Goal: Information Seeking & Learning: Learn about a topic

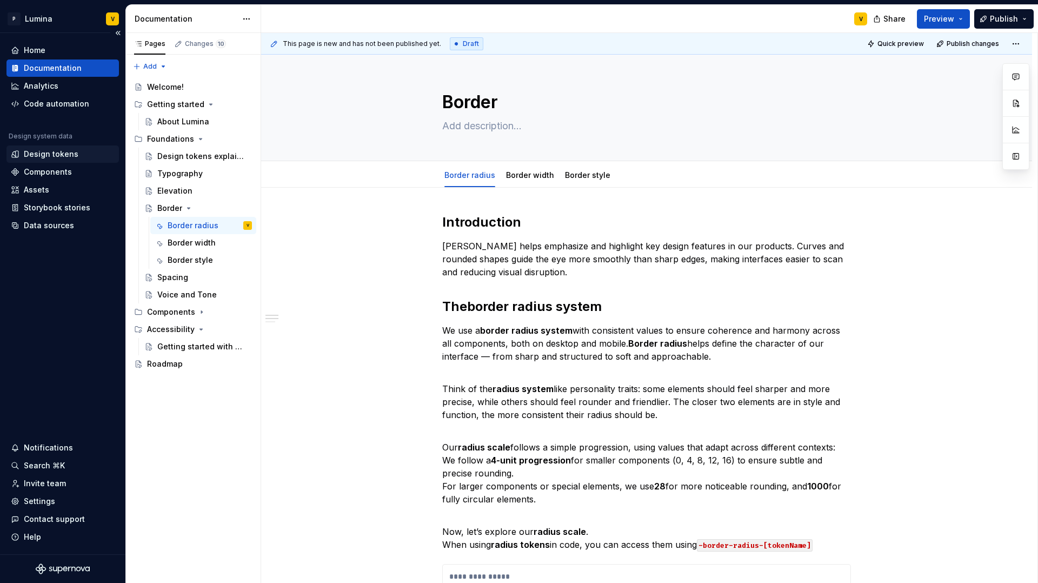
click at [46, 147] on div "Design tokens" at bounding box center [62, 153] width 112 height 17
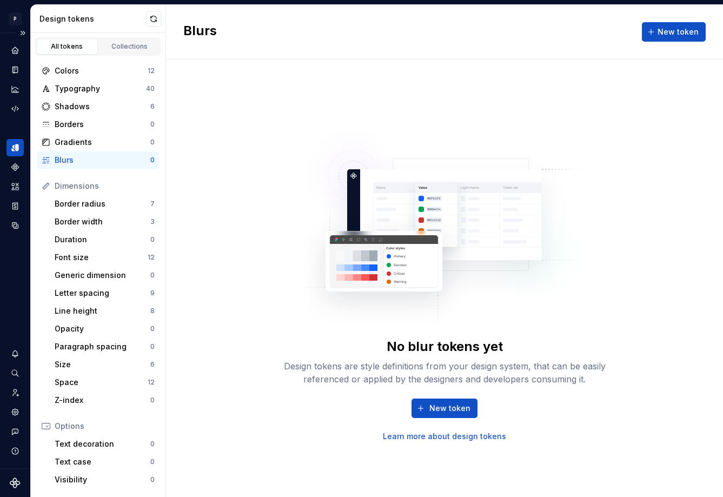
click at [1, 74] on div "Design system data" at bounding box center [15, 250] width 30 height 435
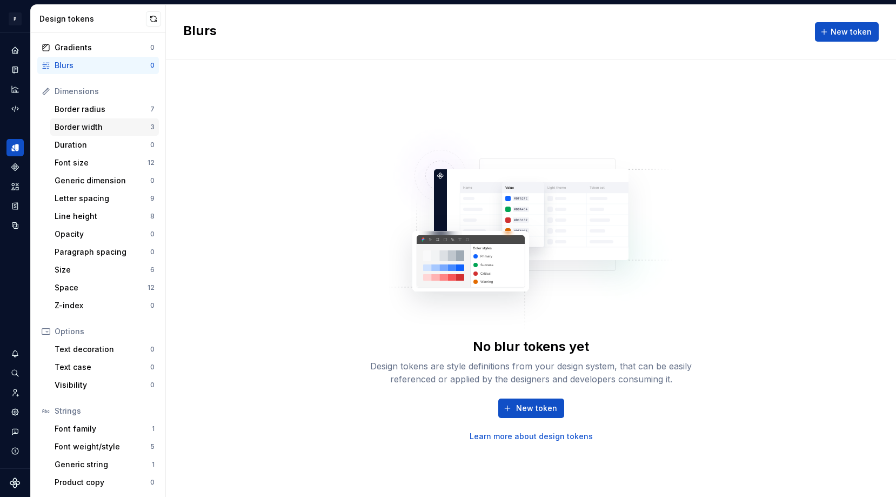
scroll to position [95, 0]
click at [16, 113] on icon "Code automation" at bounding box center [15, 109] width 10 height 10
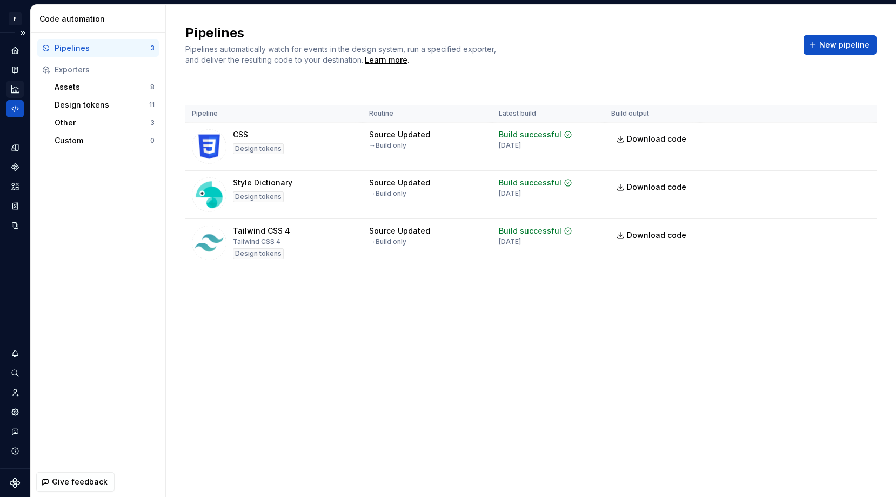
click at [11, 91] on icon "Analytics" at bounding box center [15, 89] width 10 height 10
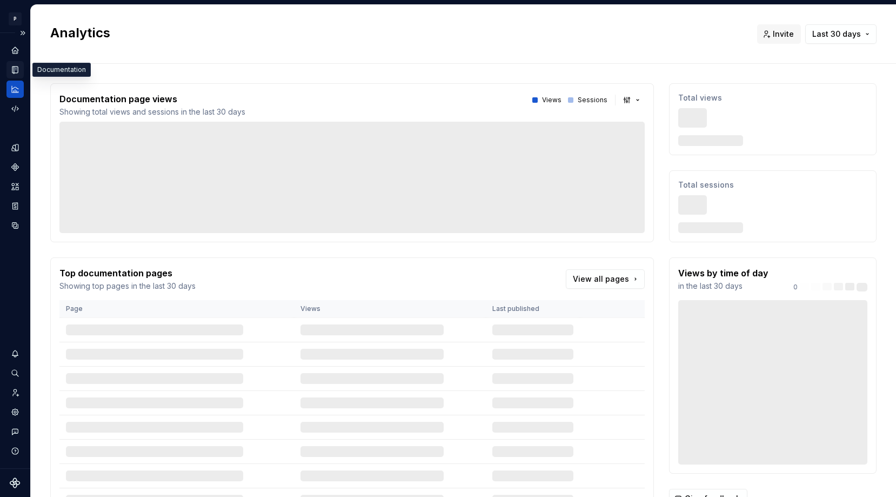
click at [10, 71] on icon "Documentation" at bounding box center [15, 70] width 10 height 10
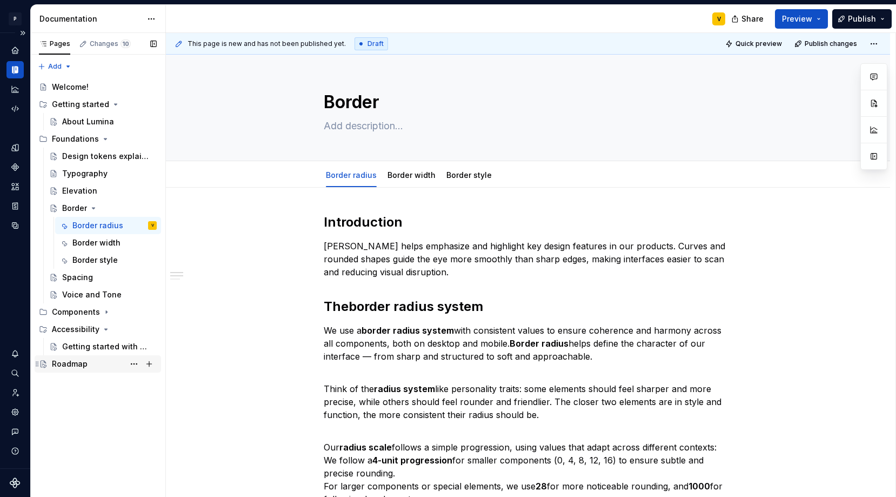
click at [62, 360] on div "Roadmap" at bounding box center [70, 363] width 36 height 11
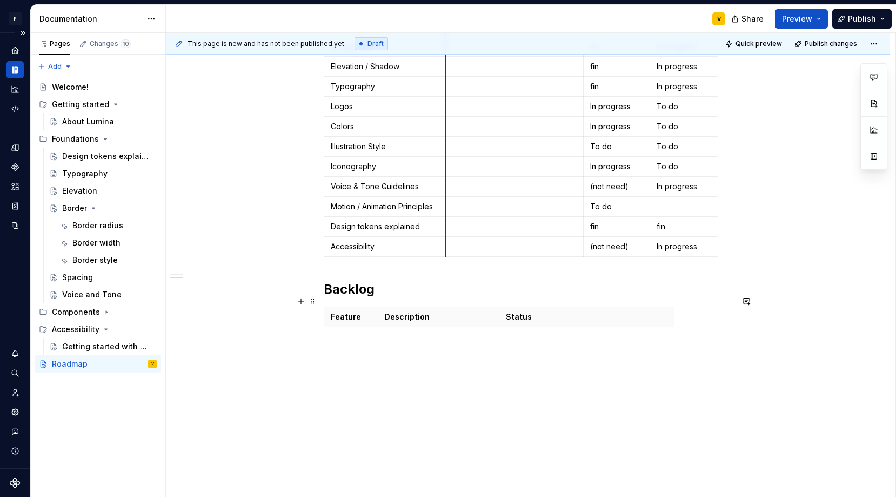
scroll to position [316, 0]
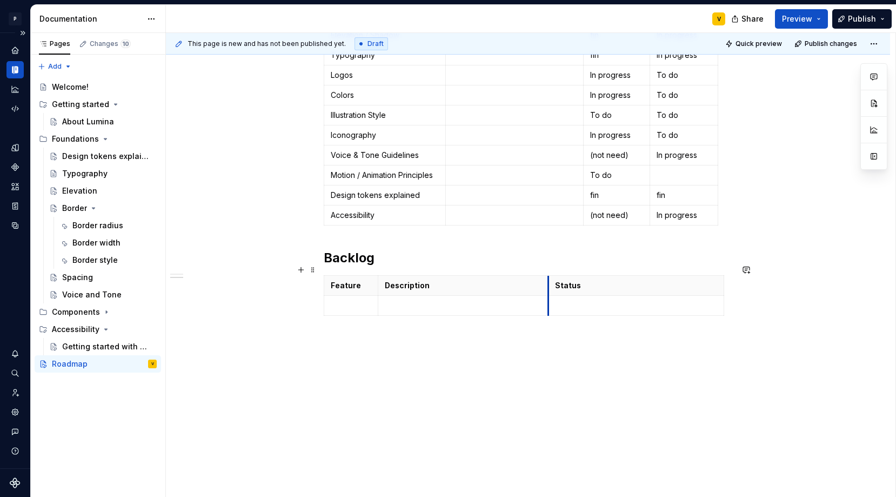
drag, startPoint x: 500, startPoint y: 279, endPoint x: 550, endPoint y: 282, distance: 49.8
click at [550, 282] on th "Status" at bounding box center [637, 286] width 176 height 20
drag, startPoint x: 378, startPoint y: 282, endPoint x: 444, endPoint y: 283, distance: 65.4
click at [444, 283] on th "Description" at bounding box center [528, 286] width 171 height 20
drag, startPoint x: 614, startPoint y: 279, endPoint x: 547, endPoint y: 279, distance: 67.0
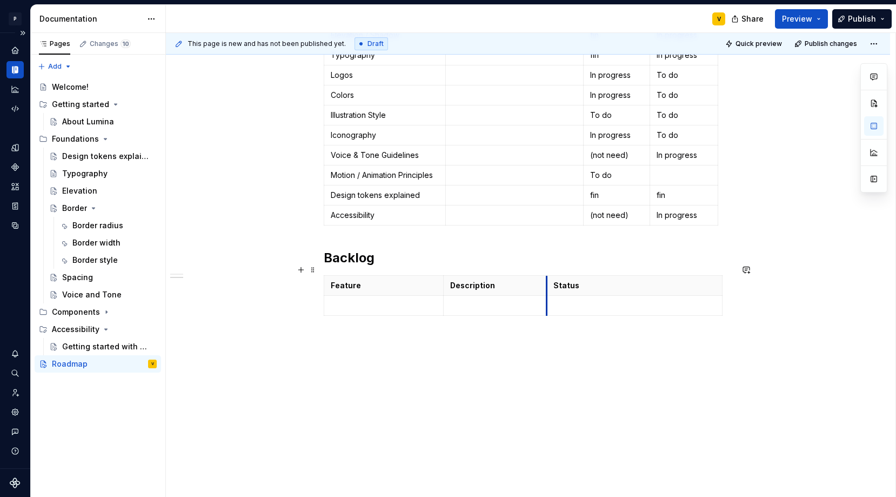
click at [547, 279] on th "Status" at bounding box center [635, 286] width 176 height 20
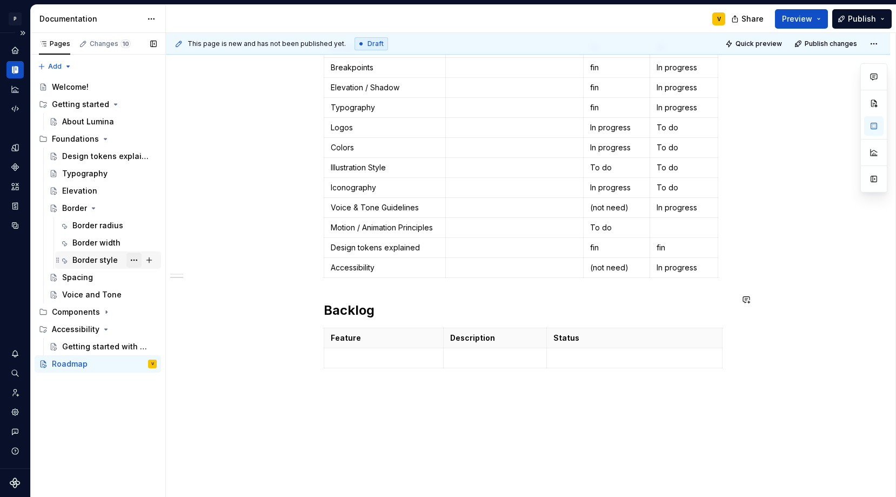
scroll to position [307, 0]
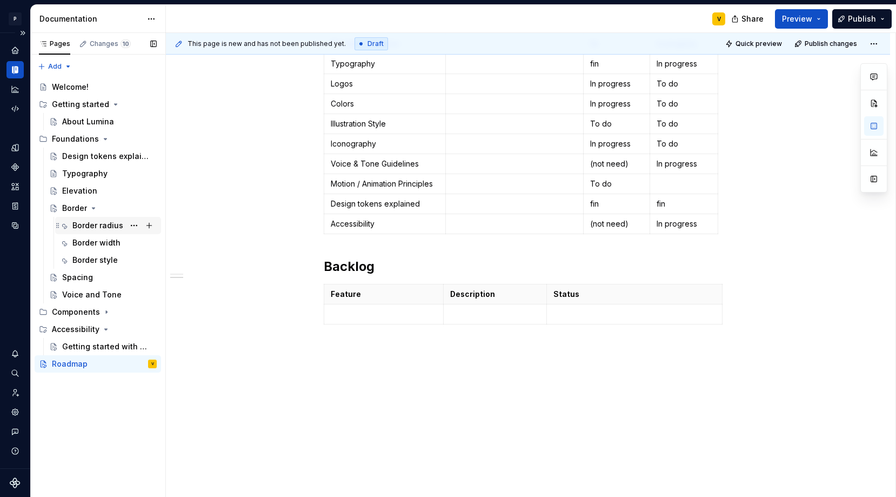
click at [87, 224] on div "Border radius" at bounding box center [97, 225] width 51 height 11
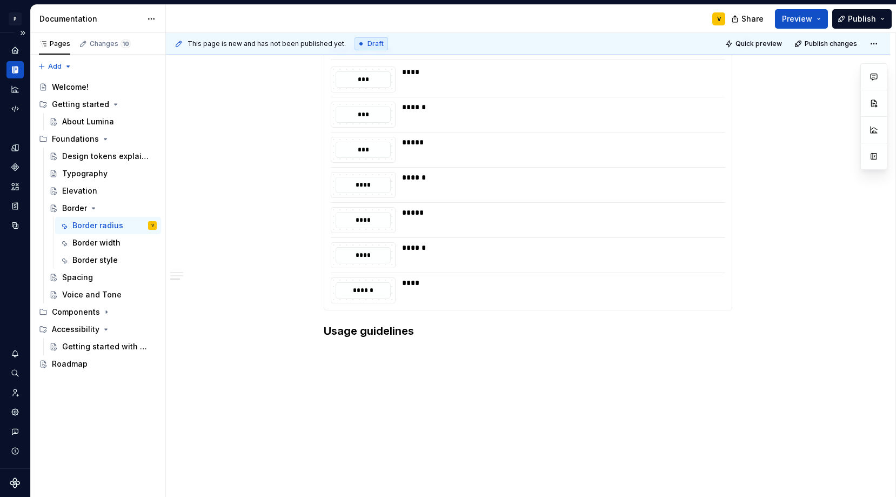
scroll to position [530, 0]
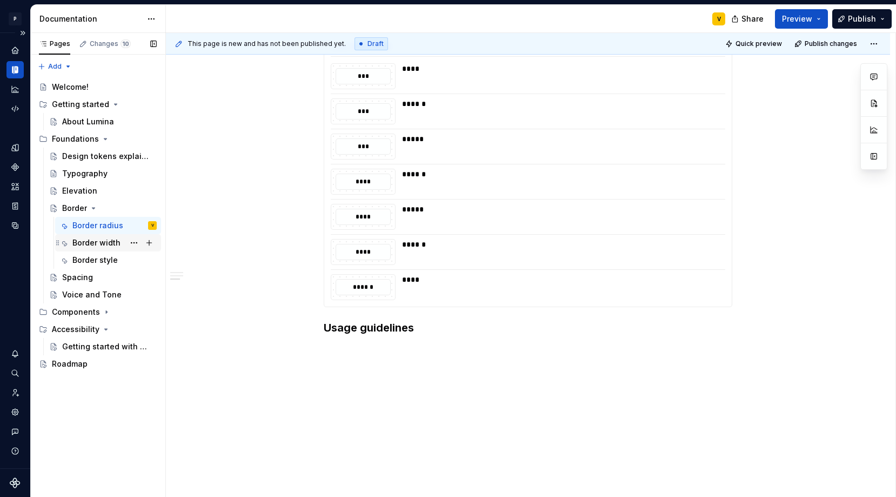
click at [113, 249] on div "Border width" at bounding box center [114, 242] width 84 height 15
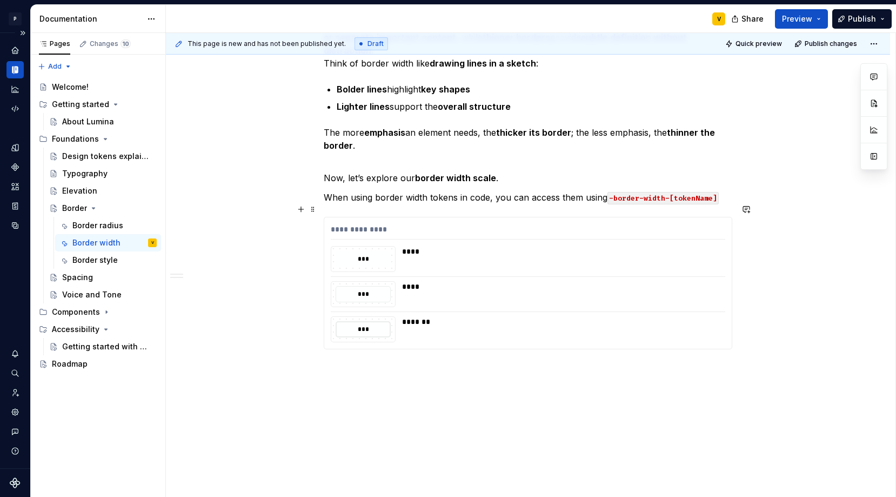
scroll to position [465, 0]
click at [101, 255] on div "Border style" at bounding box center [94, 260] width 45 height 11
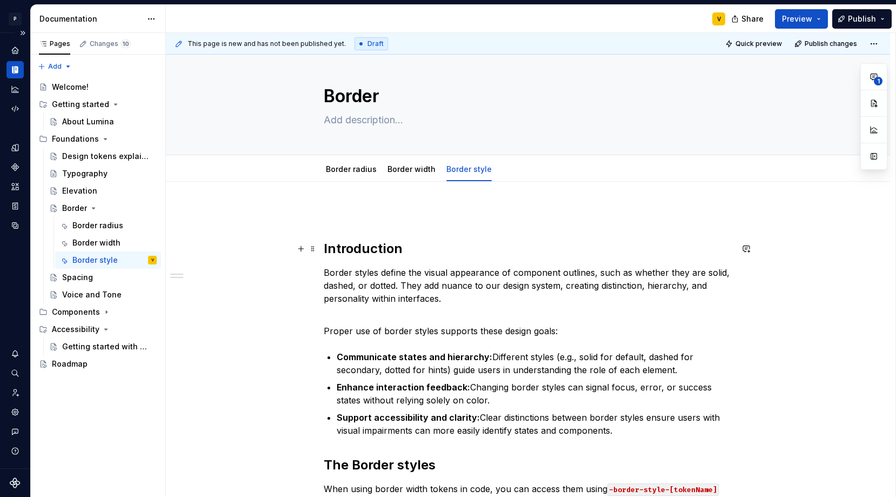
scroll to position [18, 0]
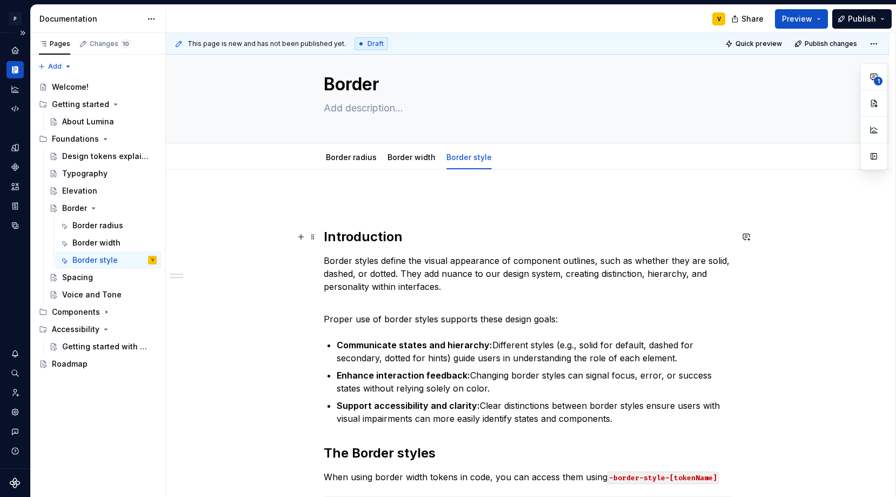
click at [324, 229] on strong "Introduction" at bounding box center [363, 237] width 79 height 16
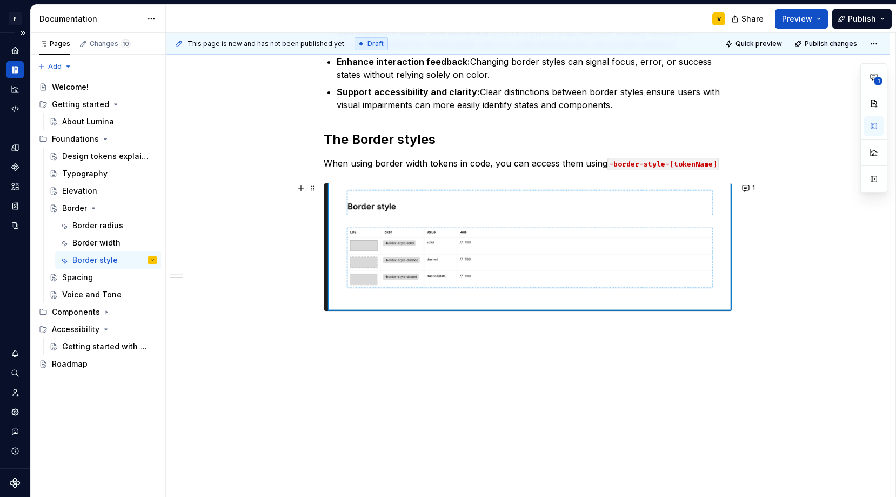
scroll to position [301, 0]
type textarea "*"
